Goal: Transaction & Acquisition: Purchase product/service

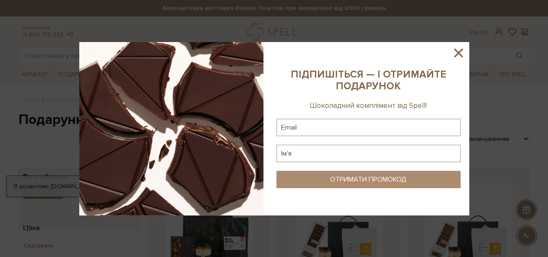
click at [463, 51] on icon at bounding box center [458, 53] width 15 height 15
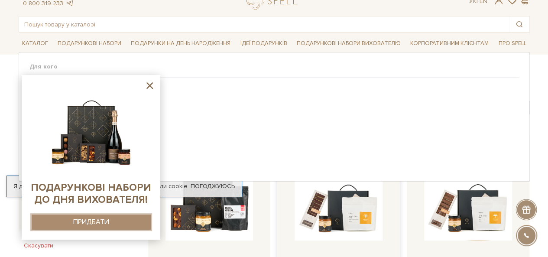
scroll to position [87, 0]
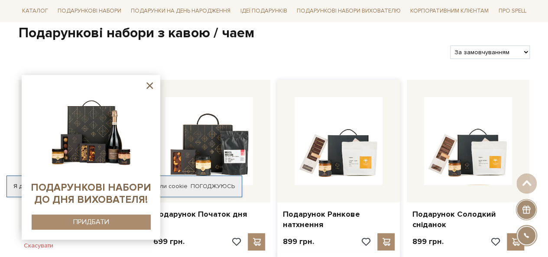
click at [278, 95] on div at bounding box center [338, 141] width 123 height 123
click at [145, 87] on icon at bounding box center [149, 85] width 11 height 11
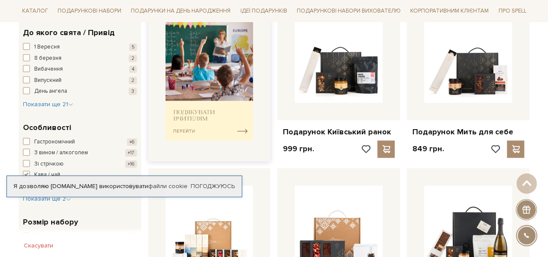
scroll to position [390, 0]
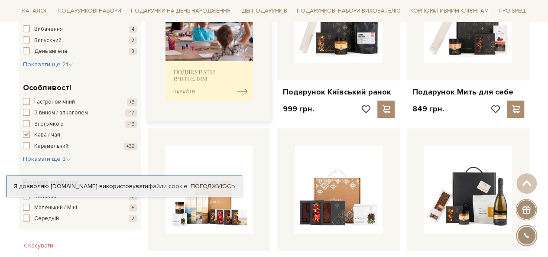
click at [189, 54] on img at bounding box center [210, 40] width 88 height 122
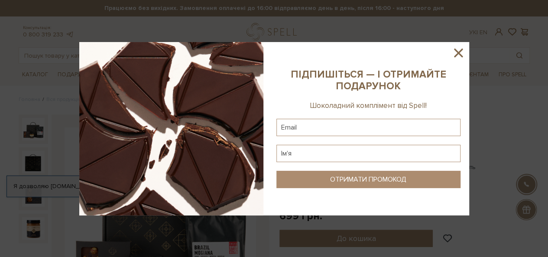
click at [462, 48] on icon at bounding box center [458, 53] width 15 height 15
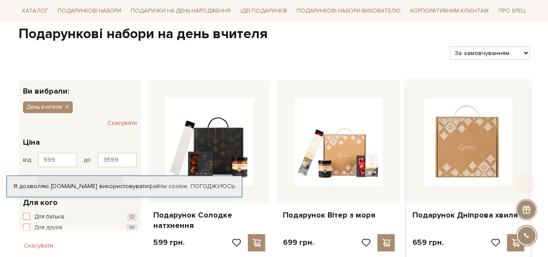
scroll to position [130, 0]
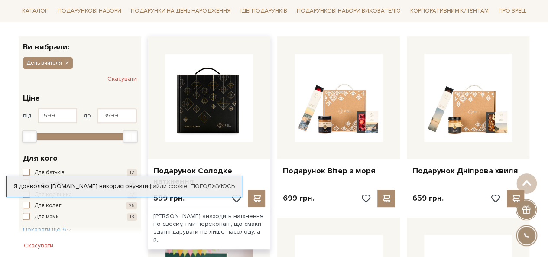
click at [228, 133] on img at bounding box center [210, 98] width 88 height 88
click at [228, 127] on img at bounding box center [210, 98] width 88 height 88
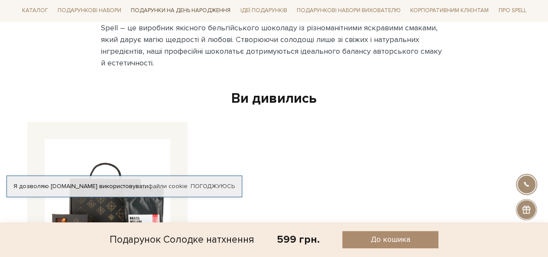
scroll to position [477, 0]
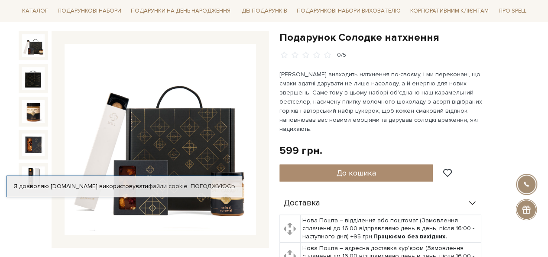
scroll to position [87, 0]
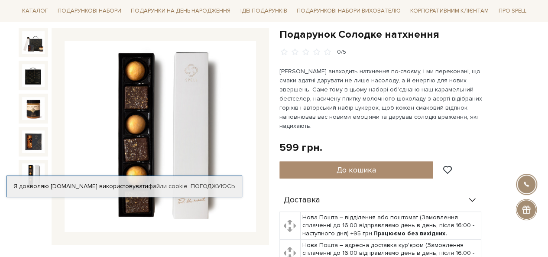
click at [35, 169] on img at bounding box center [33, 174] width 23 height 23
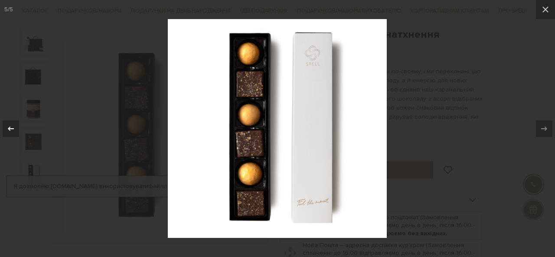
click at [16, 127] on div at bounding box center [11, 128] width 16 height 16
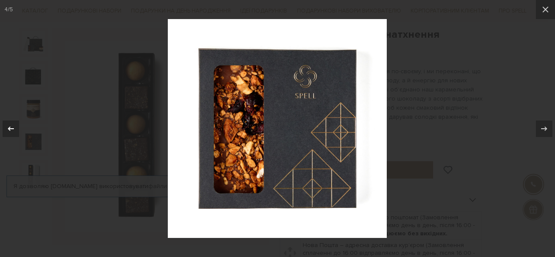
click at [16, 127] on div at bounding box center [11, 128] width 16 height 16
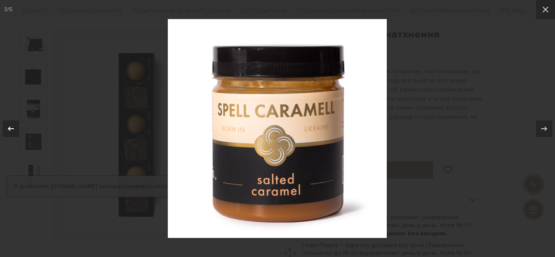
click at [16, 127] on div at bounding box center [11, 128] width 16 height 16
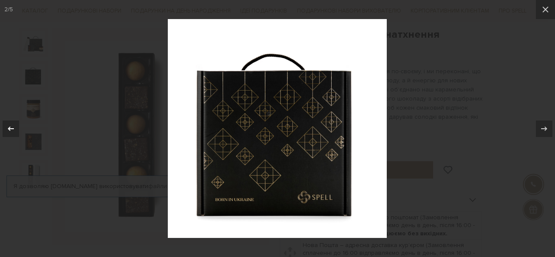
click at [11, 127] on icon at bounding box center [11, 129] width 10 height 10
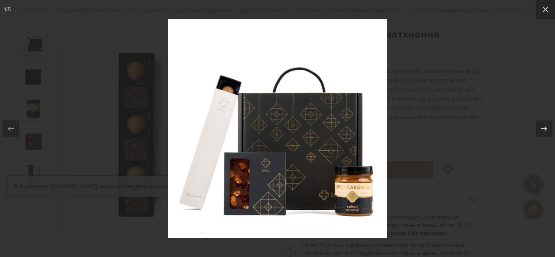
click at [479, 78] on div at bounding box center [277, 128] width 555 height 257
